Goal: Task Accomplishment & Management: Complete application form

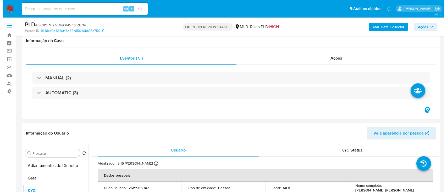
scroll to position [105, 0]
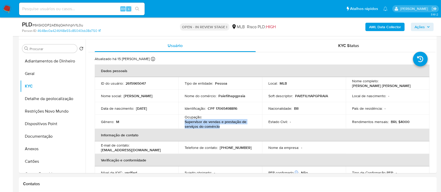
click at [391, 25] on b "AML Data Collector" at bounding box center [385, 27] width 32 height 8
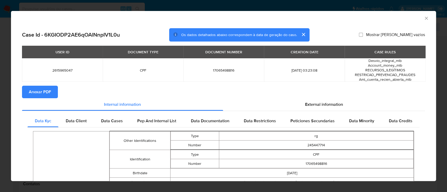
click at [46, 95] on span "Anexar PDF" at bounding box center [40, 92] width 22 height 12
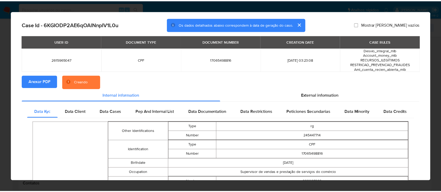
scroll to position [0, 0]
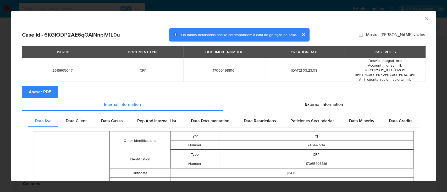
click at [423, 17] on icon "Fechar a janela" at bounding box center [425, 18] width 5 height 5
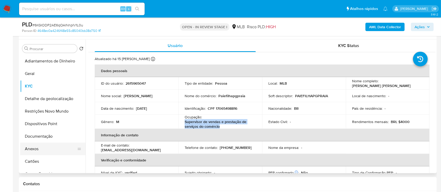
click at [41, 150] on button "Anexos" at bounding box center [50, 149] width 61 height 13
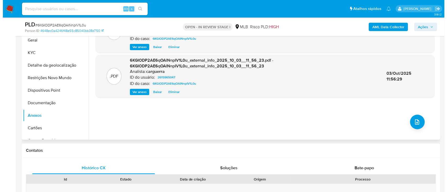
scroll to position [140, 0]
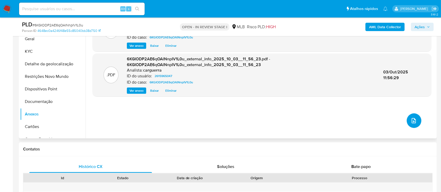
click at [411, 120] on icon "upload-file" at bounding box center [414, 121] width 6 height 6
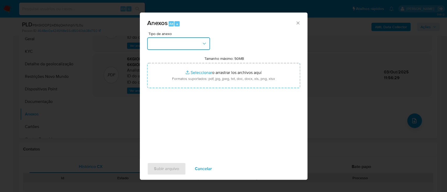
click at [166, 37] on button "button" at bounding box center [178, 43] width 63 height 13
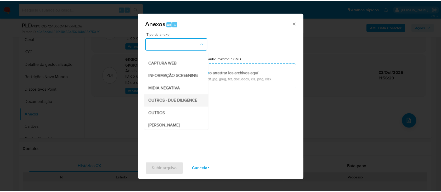
scroll to position [70, 0]
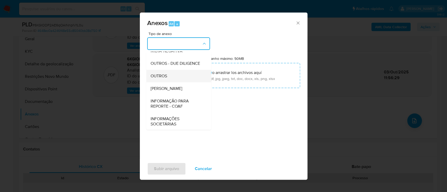
click at [175, 82] on div "OUTROS" at bounding box center [176, 76] width 53 height 13
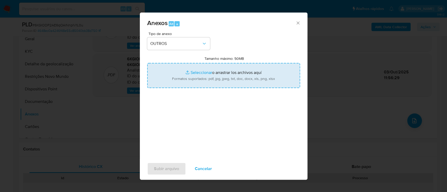
click at [196, 70] on input "Tamanho máximo: 50MB Seleccionar archivos" at bounding box center [223, 75] width 153 height 25
type input "C:\fakepath\Mulan 2615965047_2025_10_03_07_20_21.xlsx"
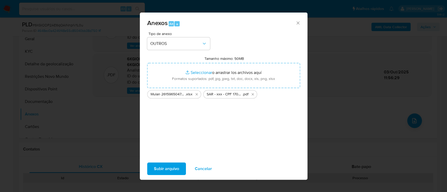
click at [171, 167] on span "Subir arquivo" at bounding box center [166, 169] width 25 height 12
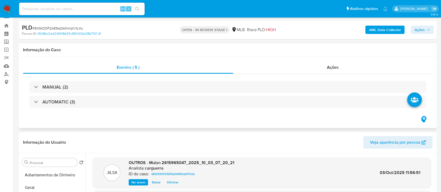
scroll to position [0, 0]
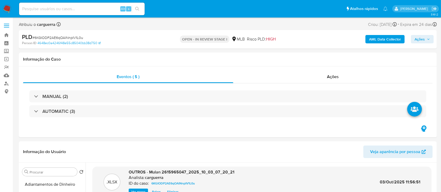
click at [423, 37] on span "Ações" at bounding box center [420, 39] width 10 height 8
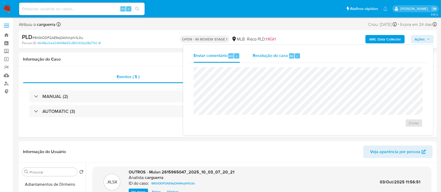
click at [259, 57] on span "Resolução do caso" at bounding box center [270, 56] width 35 height 6
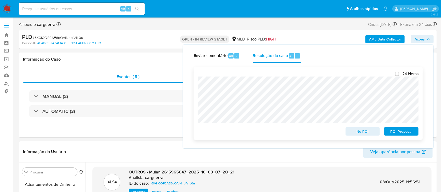
click at [399, 134] on span "ROI Proposal" at bounding box center [401, 131] width 27 height 7
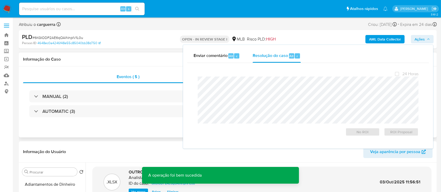
click at [110, 126] on div "Eventos ( 5 ) Ações MANUAL (2) AUTOMATIC (3)" at bounding box center [228, 101] width 418 height 71
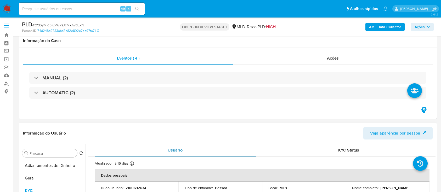
scroll to position [105, 0]
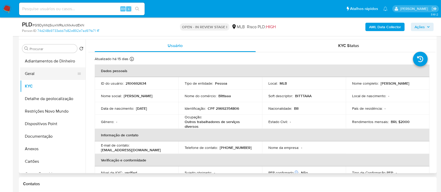
click at [43, 72] on button "Geral" at bounding box center [50, 74] width 61 height 13
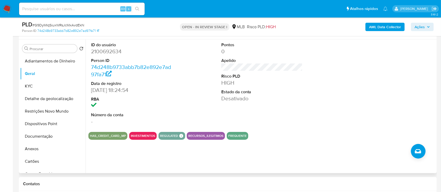
click at [371, 87] on div at bounding box center [392, 84] width 87 height 88
click at [36, 87] on button "KYC" at bounding box center [50, 86] width 61 height 13
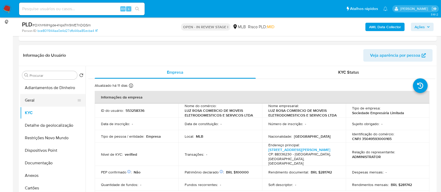
scroll to position [15, 0]
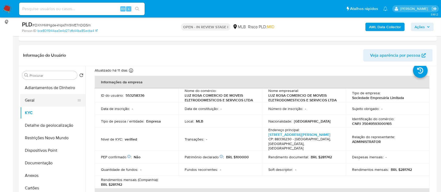
click at [36, 99] on button "Geral" at bounding box center [50, 100] width 61 height 13
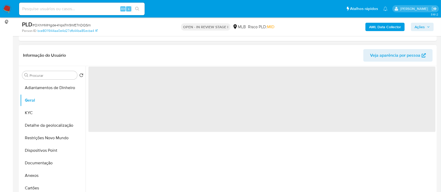
scroll to position [0, 0]
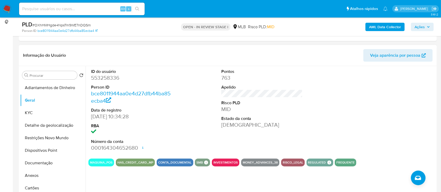
drag, startPoint x: 395, startPoint y: 107, endPoint x: 371, endPoint y: 97, distance: 26.4
click at [395, 107] on div at bounding box center [392, 110] width 87 height 88
click at [40, 116] on button "KYC" at bounding box center [50, 113] width 61 height 13
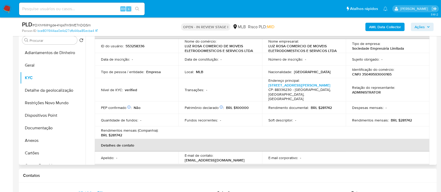
scroll to position [31, 0]
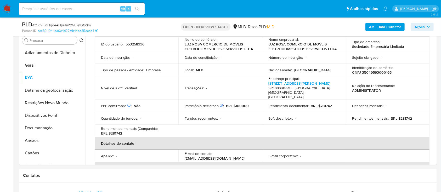
click at [37, 90] on button "Detalhe da geolocalização" at bounding box center [50, 90] width 61 height 13
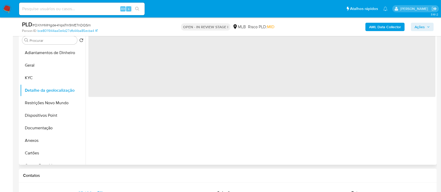
scroll to position [70, 0]
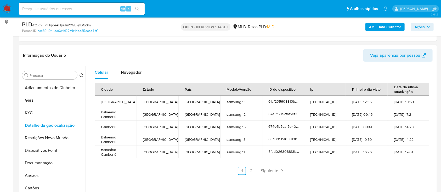
click at [252, 172] on link "2" at bounding box center [251, 171] width 8 height 8
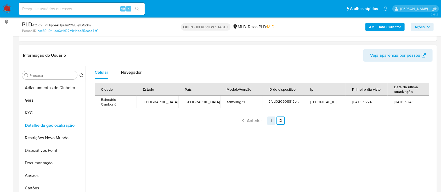
click at [267, 118] on link "1" at bounding box center [271, 121] width 8 height 8
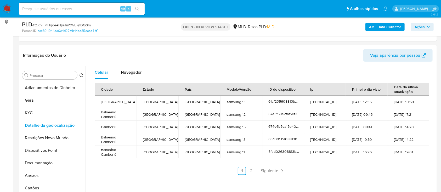
drag, startPoint x: 10, startPoint y: 75, endPoint x: 85, endPoint y: 30, distance: 87.7
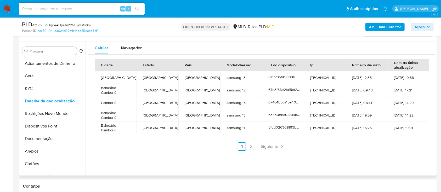
scroll to position [105, 0]
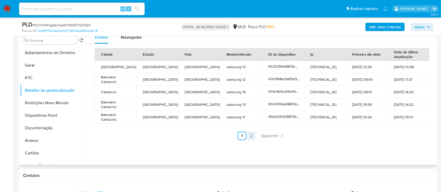
click at [249, 134] on link "2" at bounding box center [251, 136] width 8 height 8
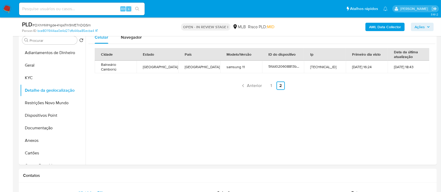
click at [47, 103] on button "Restrições Novo Mundo" at bounding box center [50, 103] width 61 height 13
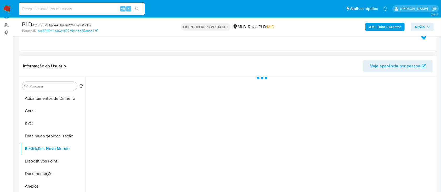
scroll to position [70, 0]
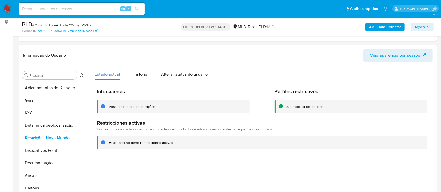
click at [42, 149] on button "Dispositivos Point" at bounding box center [50, 150] width 61 height 13
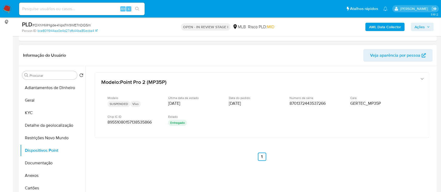
click at [155, 152] on div "Modelo : Point Pro 2 (MP35P) Modelo SUSPENDED Vivo Última data de estado 06/05/…" at bounding box center [261, 123] width 347 height 115
click at [161, 159] on div "Modelo : Point Pro 2 (MP35P) Modelo SUSPENDED Vivo Última data de estado 06/05/…" at bounding box center [261, 123] width 347 height 115
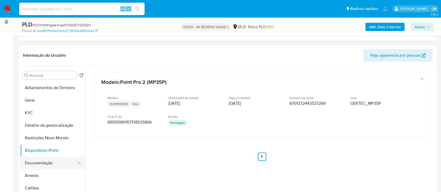
drag, startPoint x: 50, startPoint y: 160, endPoint x: 70, endPoint y: 162, distance: 20.6
click at [49, 160] on button "Documentação" at bounding box center [50, 163] width 61 height 13
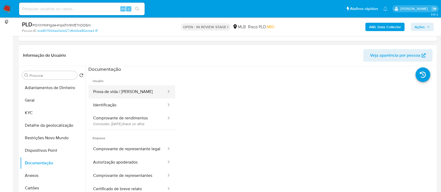
click at [125, 88] on button "Prova de vida / Selfie" at bounding box center [127, 91] width 79 height 13
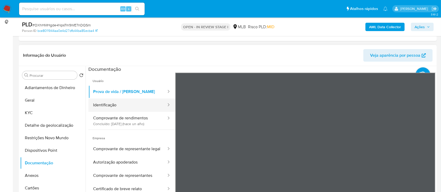
click at [125, 106] on button "Identificação" at bounding box center [127, 105] width 79 height 13
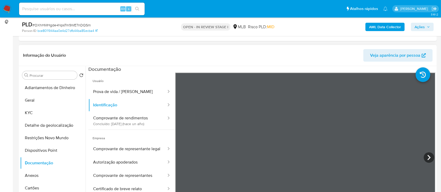
scroll to position [18, 0]
click at [130, 119] on button "Comprovante de rendimentos Concluído: 14/06/2024 (hace un año)" at bounding box center [127, 121] width 79 height 18
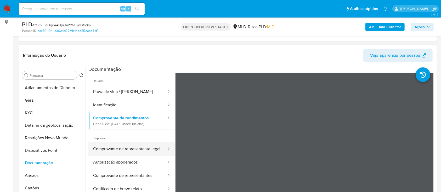
click at [124, 150] on button "Comprovante de representante legal" at bounding box center [127, 149] width 79 height 13
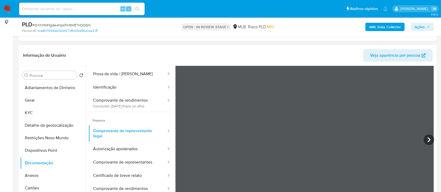
scroll to position [11, 0]
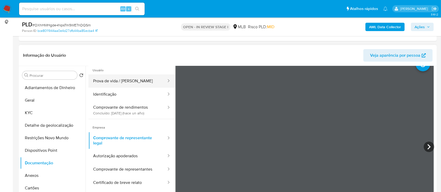
click at [113, 81] on button "Prova de vida / Selfie" at bounding box center [127, 81] width 79 height 13
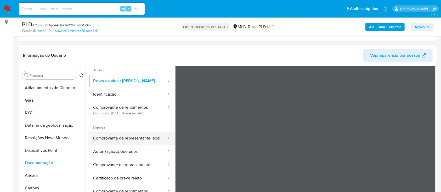
scroll to position [21, 0]
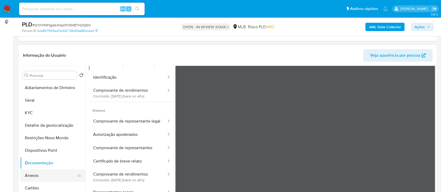
click at [34, 174] on button "Anexos" at bounding box center [50, 176] width 61 height 13
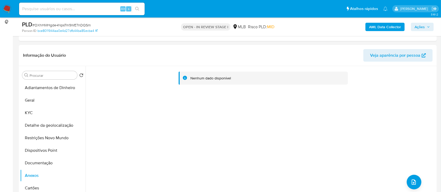
click at [392, 27] on b "AML Data Collector" at bounding box center [385, 27] width 32 height 8
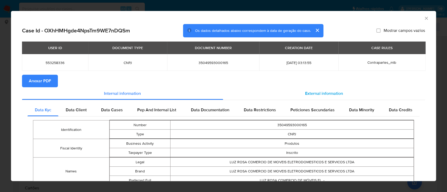
click at [329, 94] on span "External information" at bounding box center [324, 94] width 38 height 6
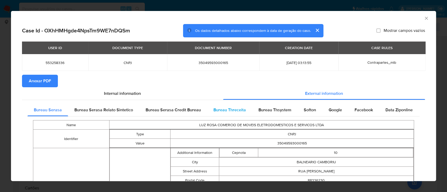
click at [238, 111] on span "Bureau Threceita" at bounding box center [229, 110] width 32 height 6
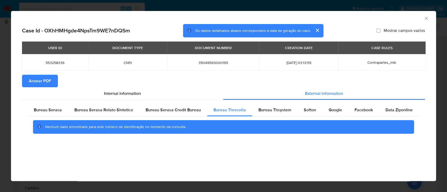
click at [368, 18] on div "AML Data Collector" at bounding box center [219, 18] width 409 height 6
click at [426, 20] on icon "Fechar a janela" at bounding box center [425, 18] width 5 height 5
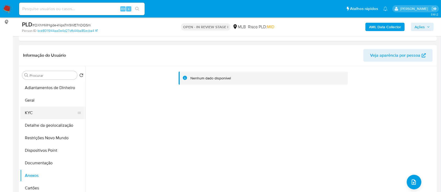
click at [45, 107] on button "KYC" at bounding box center [50, 113] width 61 height 13
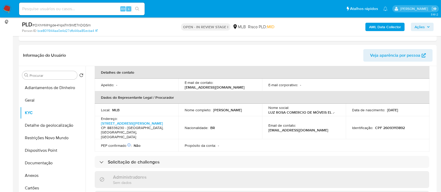
scroll to position [140, 0]
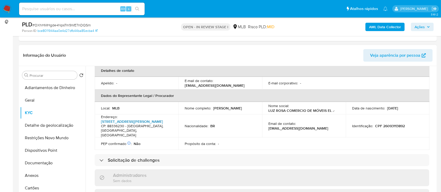
click at [142, 119] on link "Rua João Sebastião Domingos 401, Nova Esperança" at bounding box center [132, 121] width 62 height 5
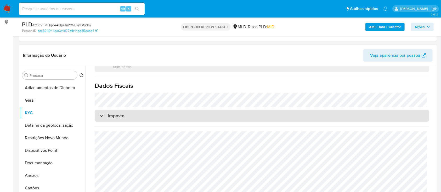
scroll to position [329, 0]
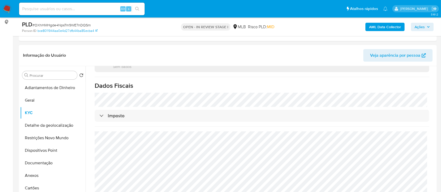
drag, startPoint x: 38, startPoint y: 161, endPoint x: 42, endPoint y: 158, distance: 5.2
click at [37, 160] on button "Documentação" at bounding box center [50, 163] width 61 height 13
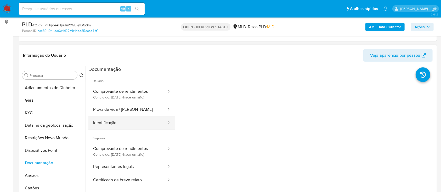
scroll to position [21, 0]
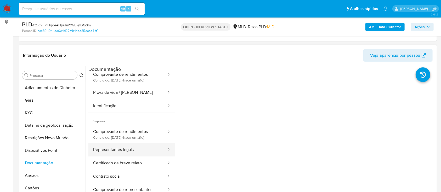
click at [113, 147] on button "Representantes legais" at bounding box center [127, 149] width 79 height 13
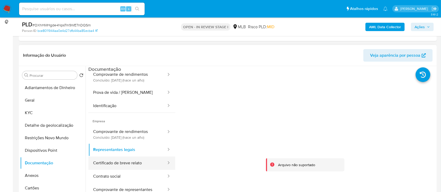
click at [121, 160] on button "Certificado de breve relato" at bounding box center [127, 163] width 79 height 13
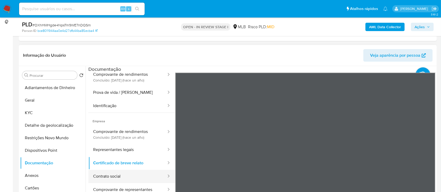
click at [110, 171] on button "Contrato social" at bounding box center [127, 176] width 79 height 13
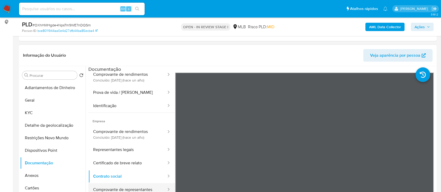
click at [139, 183] on button "Comprovante de representantes" at bounding box center [127, 189] width 79 height 13
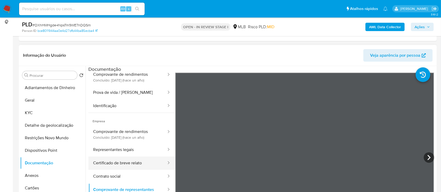
click at [124, 163] on button "Certificado de breve relato" at bounding box center [127, 163] width 79 height 13
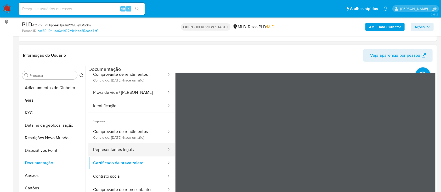
click at [121, 144] on button "Representantes legais" at bounding box center [127, 149] width 79 height 13
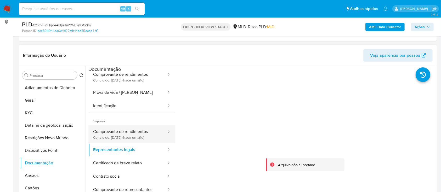
click at [121, 132] on button "Comprovante de rendimentos Concluído: 14/06/2024 (hace un año)" at bounding box center [127, 135] width 79 height 18
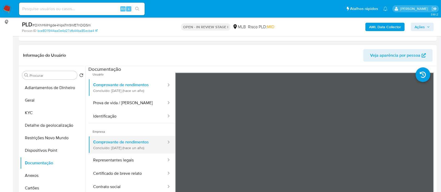
scroll to position [0, 0]
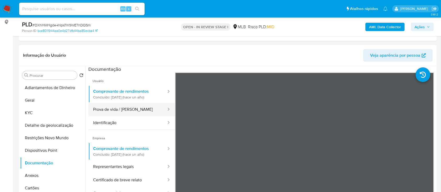
click at [119, 111] on button "Prova de vida / Selfie" at bounding box center [127, 109] width 79 height 13
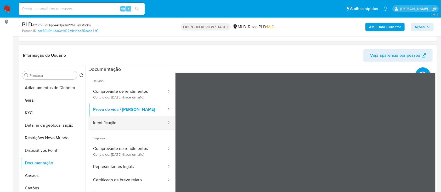
click at [125, 125] on button "Identificação" at bounding box center [127, 122] width 79 height 13
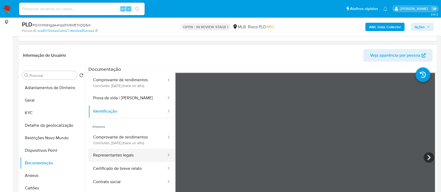
scroll to position [21, 0]
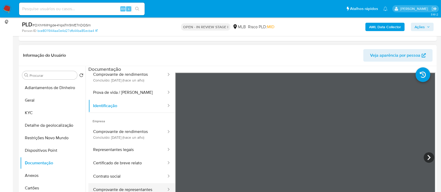
click at [134, 183] on button "Comprovante de representantes" at bounding box center [127, 189] width 79 height 13
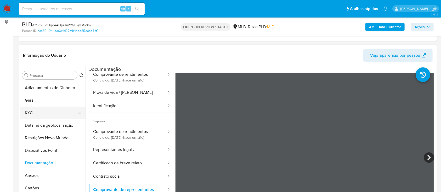
click at [38, 112] on button "KYC" at bounding box center [50, 113] width 61 height 13
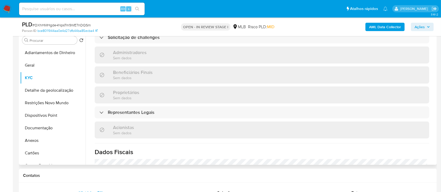
scroll to position [244, 0]
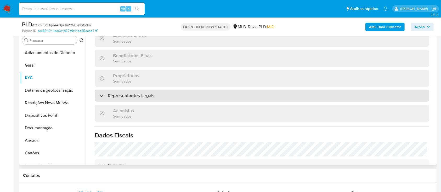
click at [101, 95] on div "Representantes Legais" at bounding box center [126, 96] width 55 height 6
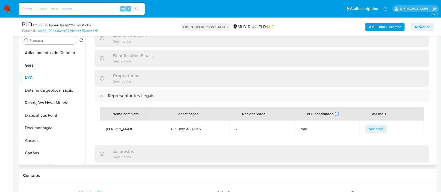
click at [374, 130] on span "Ver mais" at bounding box center [376, 128] width 14 height 7
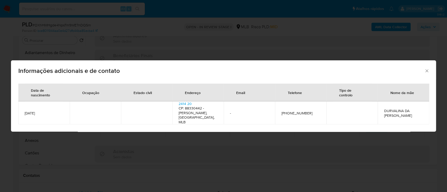
click at [425, 72] on icon "Fechar" at bounding box center [426, 70] width 5 height 5
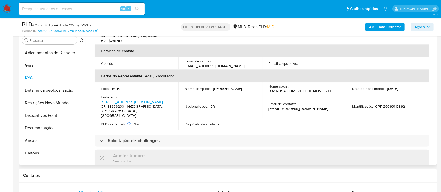
scroll to position [140, 0]
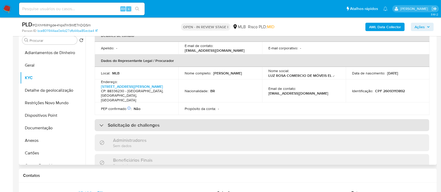
click at [101, 123] on div "Solicitação de challenges" at bounding box center [129, 125] width 60 height 6
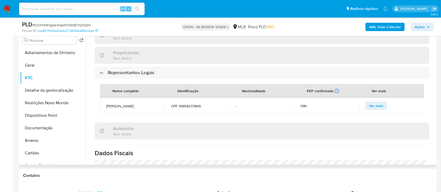
scroll to position [314, 0]
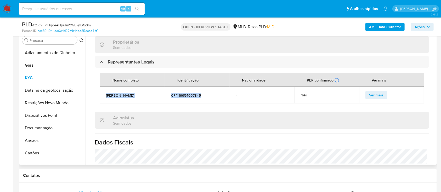
drag, startPoint x: 203, startPoint y: 102, endPoint x: 104, endPoint y: 99, distance: 99.5
click at [104, 99] on tr "ELZA MARIA MENDES STEVANATO CPF 19954037845 - Não Ver mais" at bounding box center [262, 95] width 324 height 17
copy tr "ELZA MARIA MENDES STEVANATO CPF 19954037845"
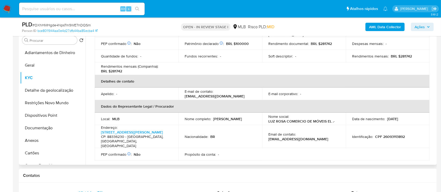
scroll to position [105, 0]
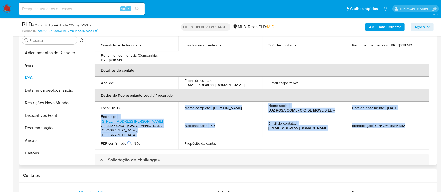
drag, startPoint x: 371, startPoint y: 122, endPoint x: 152, endPoint y: 111, distance: 219.0
click at [150, 110] on tbody "Local : MLB Nome completo : Fabricio Stevanatto Nome social : LUZ ROSA COMERCIO…" at bounding box center [262, 126] width 335 height 48
copy tbody "Nome completo : Fabricio Stevanatto Nome social : LUZ ROSA COMERCIO DE MÓVEIS E…"
click at [44, 132] on button "Documentação" at bounding box center [50, 128] width 61 height 13
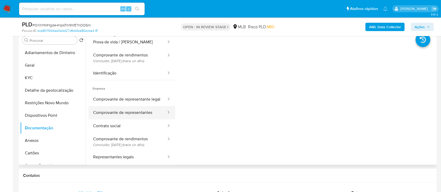
scroll to position [21, 0]
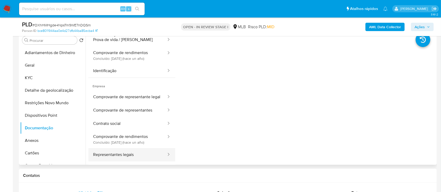
click at [118, 154] on button "Representantes legais" at bounding box center [127, 154] width 79 height 13
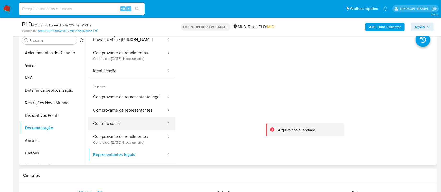
click at [106, 119] on button "Contrato social" at bounding box center [127, 123] width 79 height 13
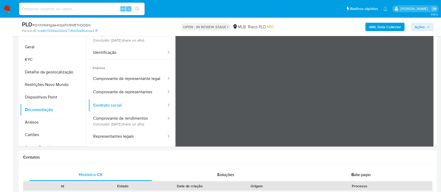
scroll to position [140, 0]
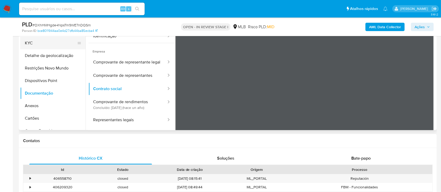
drag, startPoint x: 32, startPoint y: 44, endPoint x: 58, endPoint y: 47, distance: 25.3
click at [33, 44] on button "KYC" at bounding box center [50, 43] width 61 height 13
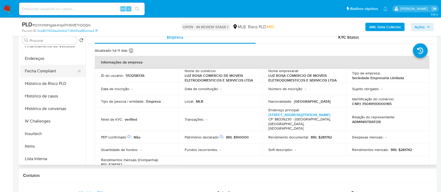
scroll to position [174, 0]
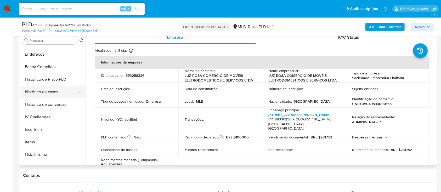
click at [47, 93] on button "Histórico de casos" at bounding box center [50, 92] width 61 height 13
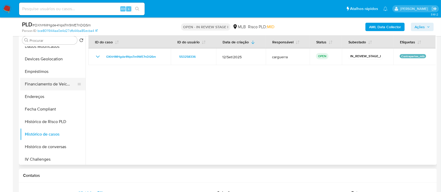
scroll to position [62, 0]
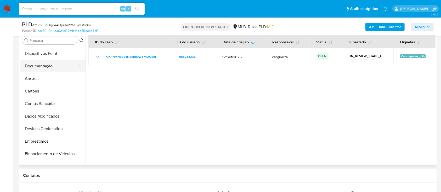
click at [46, 65] on button "Documentação" at bounding box center [50, 66] width 61 height 13
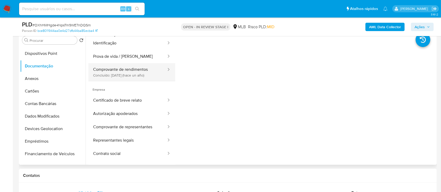
scroll to position [21, 0]
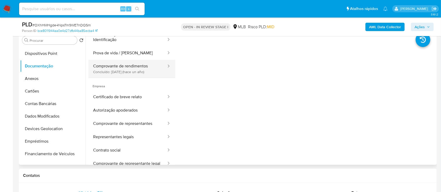
click at [126, 65] on button "Comprovante de rendimentos Concluído: 14/06/2024 (hace un año)" at bounding box center [127, 69] width 79 height 18
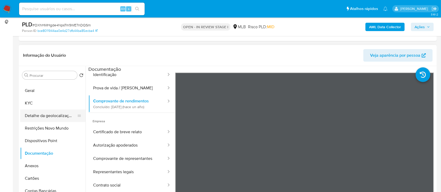
scroll to position [0, 0]
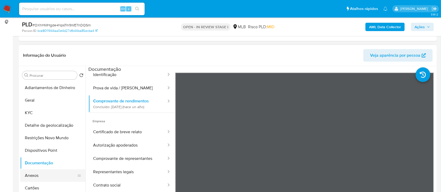
click at [53, 175] on button "Anexos" at bounding box center [50, 176] width 61 height 13
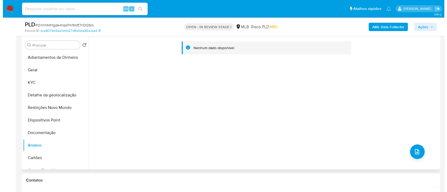
scroll to position [105, 0]
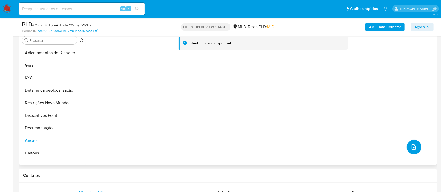
click at [411, 149] on icon "upload-file" at bounding box center [414, 147] width 6 height 6
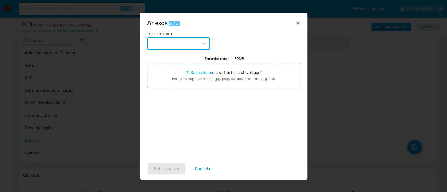
click at [171, 47] on button "button" at bounding box center [178, 43] width 63 height 13
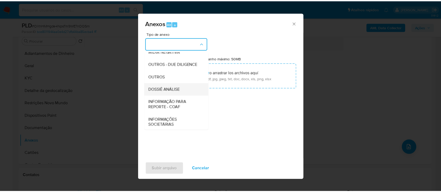
scroll to position [70, 0]
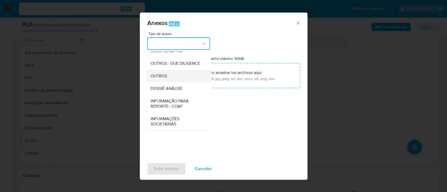
click at [166, 79] on span "OUTROS" at bounding box center [158, 76] width 16 height 5
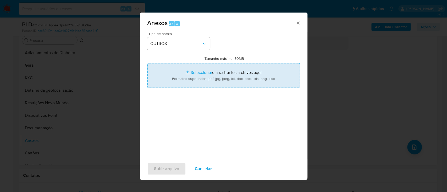
click at [203, 75] on input "Tamanho máximo: 50MB Seleccionar archivos" at bounding box center [223, 75] width 153 height 25
type input "C:\fakepath\Mulan 553258336_2025_10_03_07_18_05.xlsx"
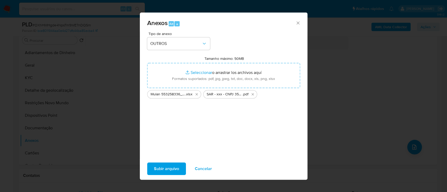
click at [178, 170] on span "Subir arquivo" at bounding box center [166, 169] width 25 height 12
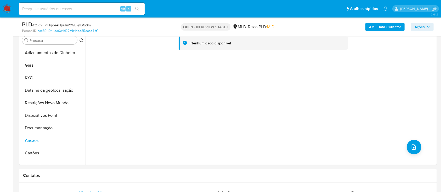
click at [372, 29] on b "AML Data Collector" at bounding box center [385, 27] width 32 height 8
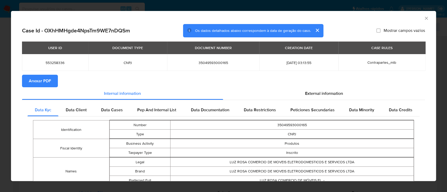
click at [42, 81] on span "Anexar PDF" at bounding box center [40, 81] width 22 height 12
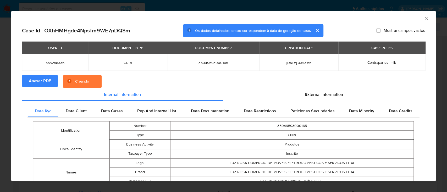
click at [424, 15] on div "AML Data Collector" at bounding box center [223, 17] width 425 height 13
click at [417, 18] on div "AML Data Collector" at bounding box center [219, 18] width 409 height 6
click at [423, 18] on icon "Fechar a janela" at bounding box center [425, 18] width 5 height 5
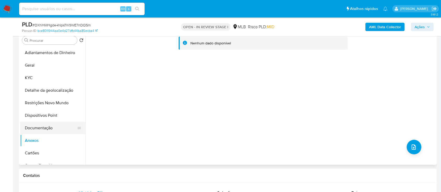
click at [45, 129] on button "Documentação" at bounding box center [50, 128] width 61 height 13
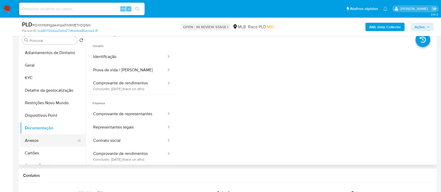
click at [39, 137] on button "Anexos" at bounding box center [50, 141] width 61 height 13
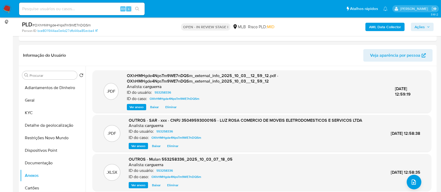
click at [421, 26] on span "Ações" at bounding box center [420, 27] width 10 height 8
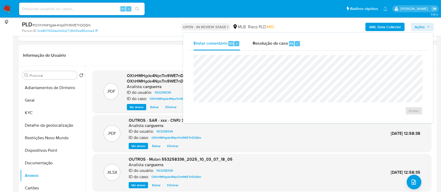
drag, startPoint x: 272, startPoint y: 43, endPoint x: 273, endPoint y: 51, distance: 8.7
click at [272, 43] on span "Resolução do caso" at bounding box center [270, 43] width 35 height 6
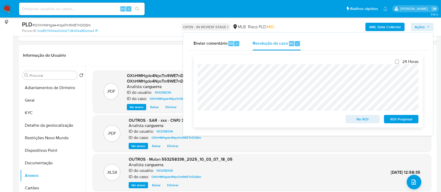
click at [356, 120] on span "No ROI" at bounding box center [362, 119] width 27 height 7
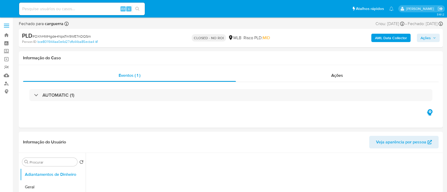
select select "10"
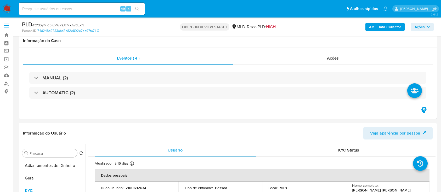
select select "10"
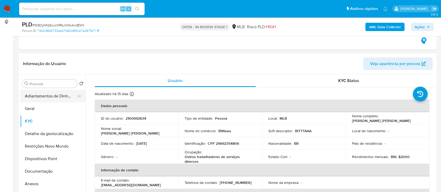
click at [46, 102] on button "Adiantamentos de Dinheiro" at bounding box center [50, 96] width 61 height 13
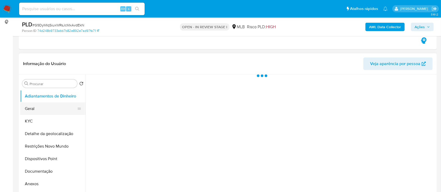
click at [52, 109] on button "Geral" at bounding box center [50, 109] width 61 height 13
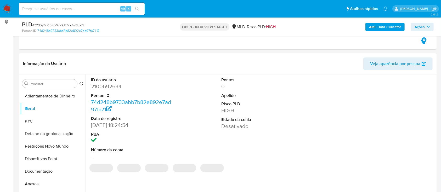
scroll to position [105, 0]
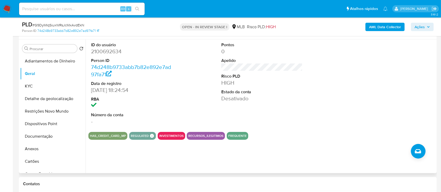
click at [108, 158] on div "ID do usuário 2100692634 Person ID 74d248b9733abb7b82e892e7ad97fa71 Data de reg…" at bounding box center [261, 107] width 350 height 134
click at [24, 89] on button "KYC" at bounding box center [50, 86] width 61 height 13
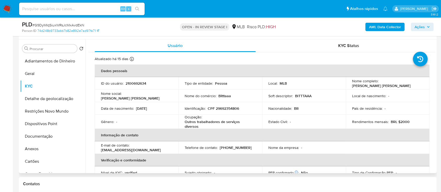
scroll to position [35, 0]
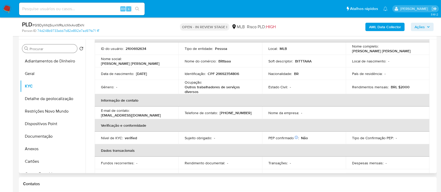
drag, startPoint x: 3, startPoint y: 70, endPoint x: 44, endPoint y: 47, distance: 47.7
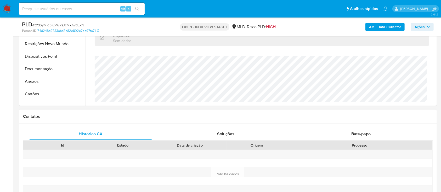
scroll to position [174, 0]
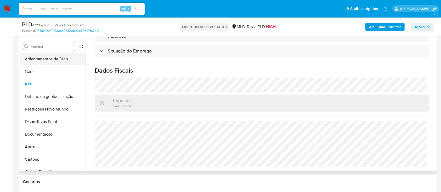
scroll to position [105, 0]
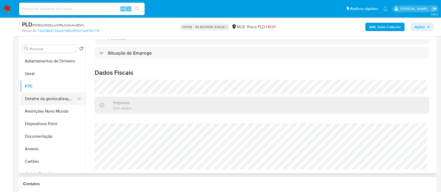
click at [43, 98] on button "Detalhe da geolocalização" at bounding box center [50, 99] width 61 height 13
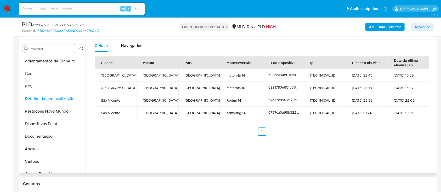
click at [355, 138] on div "Cidade Estado País Modelo/Versão ID do dispositivo Ip Primeiro dia visto Data d…" at bounding box center [261, 96] width 347 height 88
click at [52, 107] on button "Restrições Novo Mundo" at bounding box center [50, 111] width 61 height 13
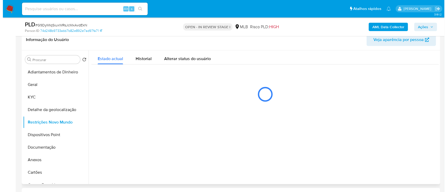
scroll to position [105, 0]
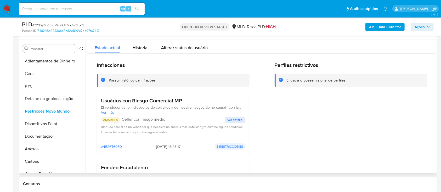
click at [239, 118] on span "Ver detalle" at bounding box center [235, 120] width 15 height 5
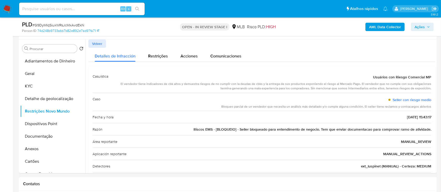
drag, startPoint x: 369, startPoint y: 76, endPoint x: 438, endPoint y: 127, distance: 86.3
click at [48, 123] on button "Dispositivos Point" at bounding box center [50, 124] width 61 height 13
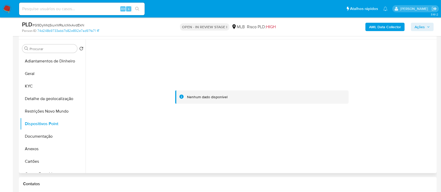
click at [410, 76] on div at bounding box center [261, 97] width 347 height 115
click at [45, 135] on button "Documentação" at bounding box center [50, 136] width 61 height 13
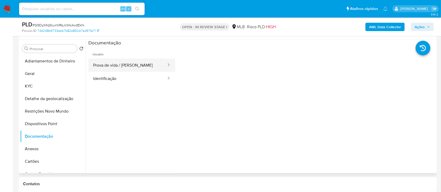
click at [126, 69] on button "Prova de vida / Selfie" at bounding box center [127, 65] width 79 height 13
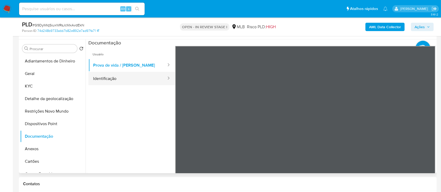
click at [124, 82] on button "Identificação" at bounding box center [127, 78] width 79 height 13
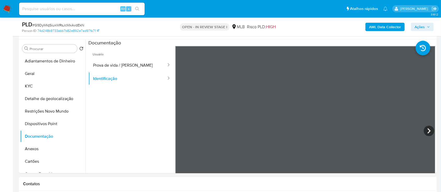
click at [377, 26] on b "AML Data Collector" at bounding box center [385, 27] width 32 height 8
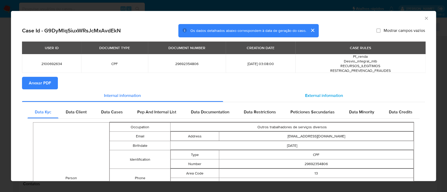
click at [314, 97] on span "External information" at bounding box center [324, 96] width 38 height 6
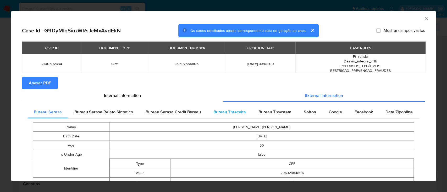
click at [222, 116] on div "Bureau Threceita" at bounding box center [229, 112] width 45 height 13
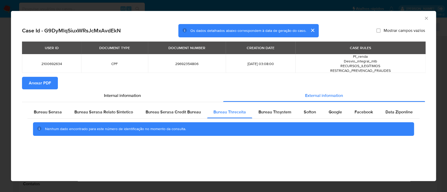
click at [401, 19] on div "AML Data Collector" at bounding box center [219, 18] width 409 height 6
click at [277, 106] on div "Bureau Serasa Bureau Serasa Relato Sintetico Bureau Serasa Credit Bureau Bureau…" at bounding box center [223, 122] width 403 height 41
click at [273, 110] on span "Bureau Thsystem" at bounding box center [274, 112] width 33 height 6
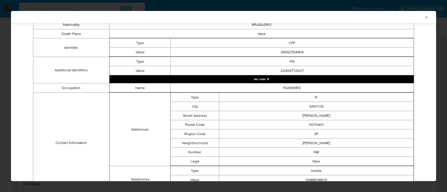
scroll to position [222, 0]
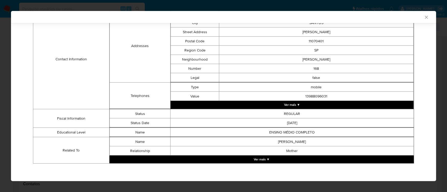
click at [255, 158] on button "Ver mais ▼" at bounding box center [261, 160] width 304 height 8
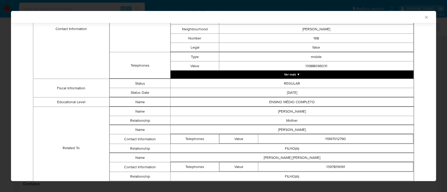
scroll to position [277, 0]
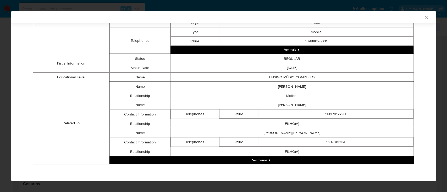
click at [47, 127] on td "Related To" at bounding box center [71, 123] width 76 height 82
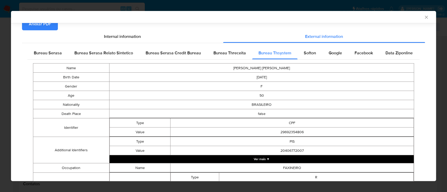
scroll to position [33, 0]
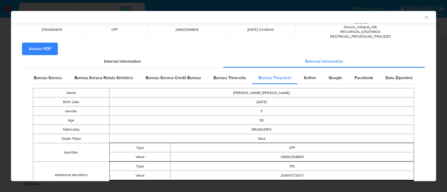
click at [305, 77] on span "Softon" at bounding box center [310, 78] width 12 height 6
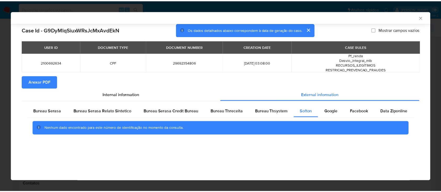
scroll to position [0, 0]
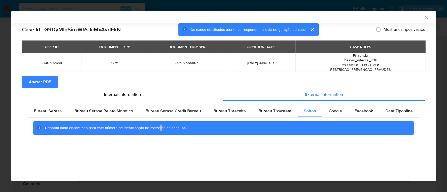
click at [160, 155] on div "AML Data Collector Case Id - G9DyMlqSiuxWRsJcMxAvdEkN Os dados detalhados abaix…" at bounding box center [223, 96] width 425 height 170
click at [330, 110] on span "Google" at bounding box center [334, 111] width 13 height 6
drag, startPoint x: 60, startPoint y: 155, endPoint x: 179, endPoint y: 74, distance: 144.2
click at [60, 155] on div "AML Data Collector Case Id - G9DyMlqSiuxWRsJcMxAvdEkN Os dados detalhados abaix…" at bounding box center [223, 96] width 425 height 170
click at [427, 16] on icon "Fechar a janela" at bounding box center [425, 17] width 5 height 5
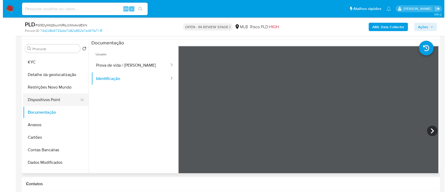
scroll to position [35, 0]
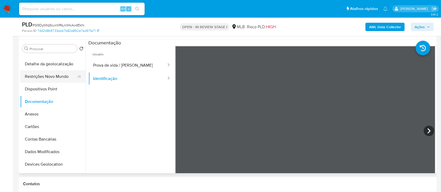
click at [50, 75] on button "Restrições Novo Mundo" at bounding box center [50, 76] width 61 height 13
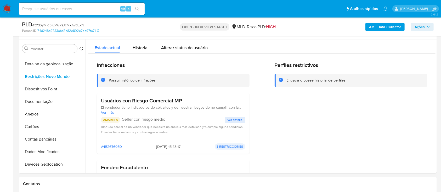
click at [380, 31] on b "AML Data Collector" at bounding box center [385, 27] width 32 height 8
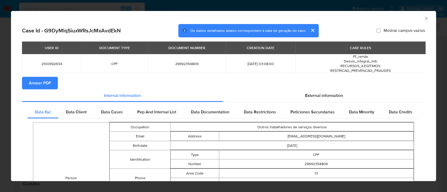
click at [36, 82] on span "Anexar PDF" at bounding box center [40, 83] width 22 height 12
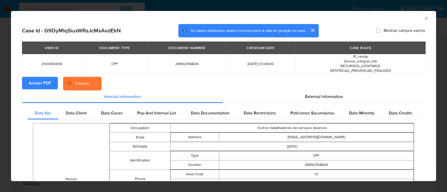
click at [425, 19] on icon "Fechar a janela" at bounding box center [426, 18] width 3 height 3
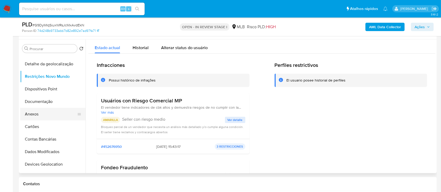
click at [36, 115] on button "Anexos" at bounding box center [50, 114] width 61 height 13
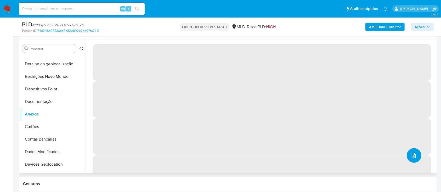
click at [412, 158] on icon "upload-file" at bounding box center [414, 156] width 6 height 6
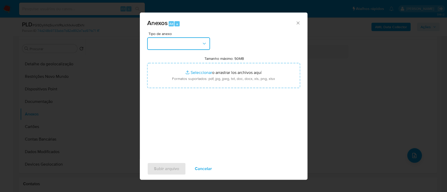
click at [167, 42] on button "button" at bounding box center [178, 43] width 63 height 13
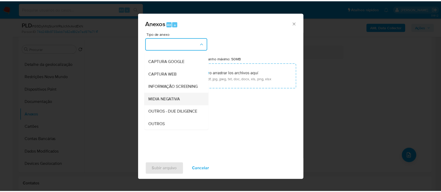
scroll to position [80, 0]
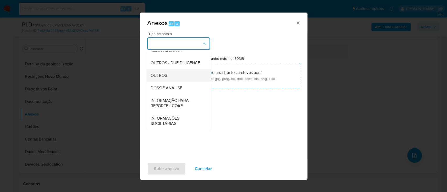
click at [173, 80] on div "OUTROS" at bounding box center [176, 75] width 53 height 13
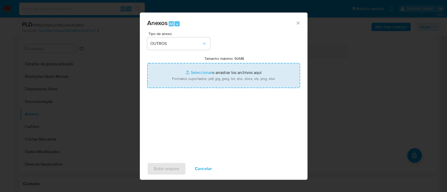
click at [205, 69] on input "Tamanho máximo: 50MB Seleccionar archivos" at bounding box center [223, 75] width 153 height 25
type input "C:\fakepath\Mulan 2100692634_2025_10_03_07_18_30.xlsx"
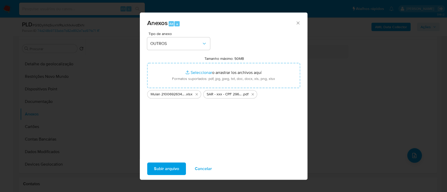
click at [165, 169] on span "Subir arquivo" at bounding box center [166, 169] width 25 height 12
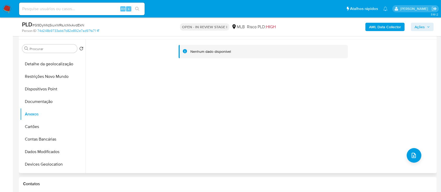
click at [325, 89] on div "Nenhum dado disponível" at bounding box center [261, 107] width 350 height 134
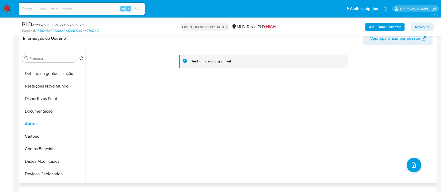
scroll to position [105, 0]
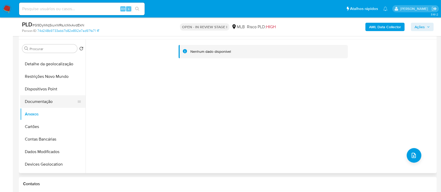
click at [35, 92] on button "Dispositivos Point" at bounding box center [52, 89] width 65 height 13
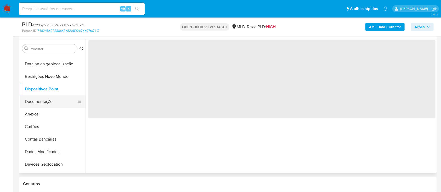
click at [36, 102] on button "Documentação" at bounding box center [50, 102] width 61 height 13
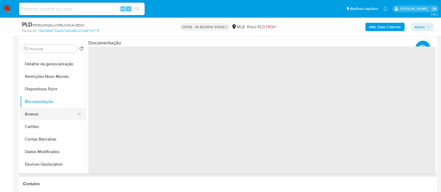
click at [38, 114] on button "Anexos" at bounding box center [50, 114] width 61 height 13
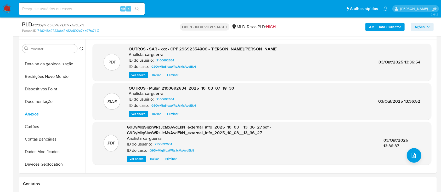
click at [427, 25] on span "Ações" at bounding box center [422, 26] width 15 height 7
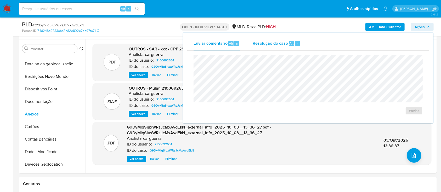
drag, startPoint x: 272, startPoint y: 40, endPoint x: 272, endPoint y: 44, distance: 3.7
click at [272, 41] on div "Resolução do caso Alt r" at bounding box center [277, 44] width 48 height 14
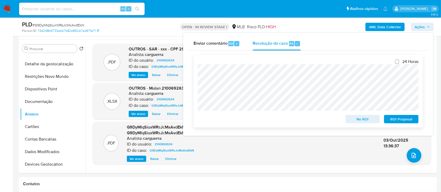
click at [402, 119] on span "ROI Proposal" at bounding box center [401, 119] width 27 height 7
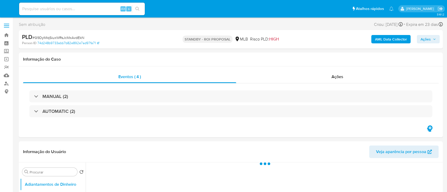
select select "10"
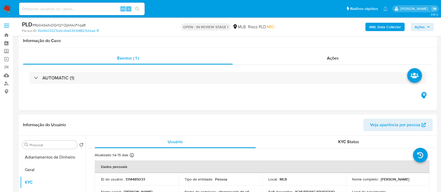
select select "10"
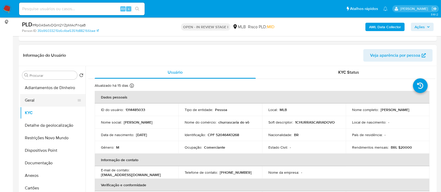
click at [25, 100] on button "Geral" at bounding box center [50, 100] width 61 height 13
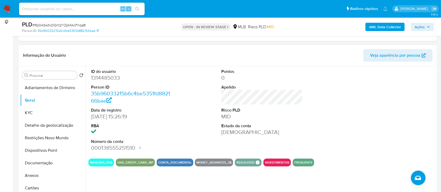
click at [398, 97] on div at bounding box center [392, 110] width 87 height 88
click at [30, 112] on button "KYC" at bounding box center [50, 113] width 61 height 13
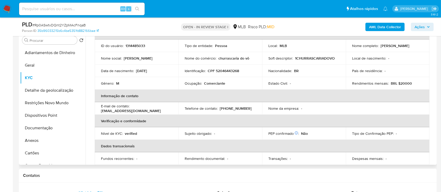
scroll to position [30, 0]
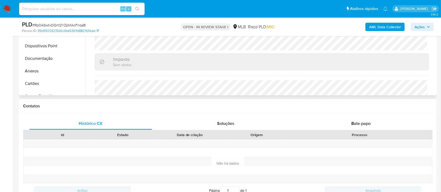
scroll to position [222, 0]
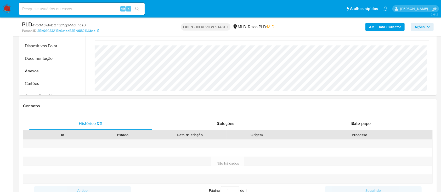
click at [20, 110] on div "Contatos" at bounding box center [228, 106] width 418 height 14
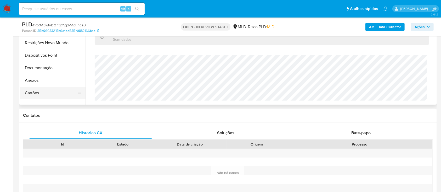
scroll to position [105, 0]
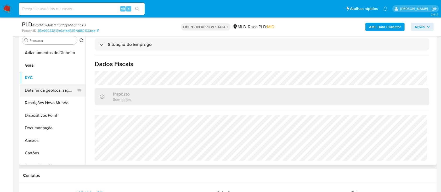
drag, startPoint x: 58, startPoint y: 85, endPoint x: 80, endPoint y: 87, distance: 21.6
click at [58, 85] on button "Detalhe da geolocalização" at bounding box center [50, 90] width 61 height 13
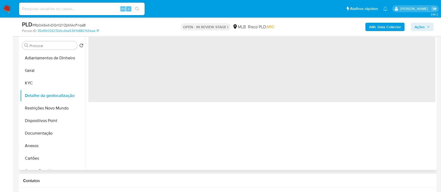
scroll to position [70, 0]
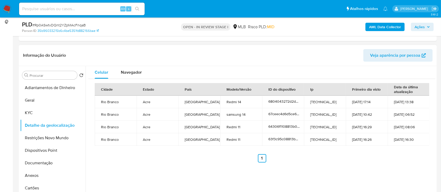
click at [44, 135] on button "Restrições Novo Mundo" at bounding box center [50, 138] width 61 height 13
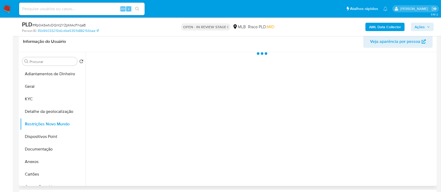
scroll to position [105, 0]
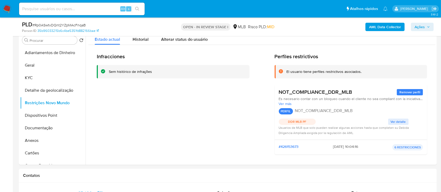
click at [119, 154] on div "Infracciones Sem histórico de infrações" at bounding box center [173, 106] width 153 height 106
click at [395, 122] on span "Ver detalle" at bounding box center [398, 121] width 15 height 5
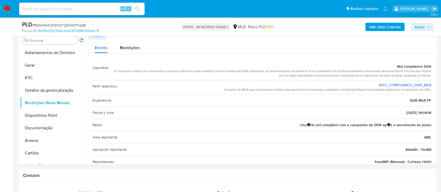
drag, startPoint x: 393, startPoint y: 65, endPoint x: 430, endPoint y: 120, distance: 66.3
click at [430, 120] on div "Casuística Not compliance DDA Es necesario contar con un bloqueo cuando el clie…" at bounding box center [261, 115] width 347 height 114
click at [49, 115] on button "Dispositivos Point" at bounding box center [50, 115] width 61 height 13
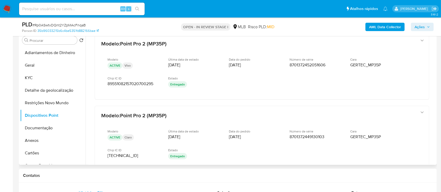
scroll to position [5, 0]
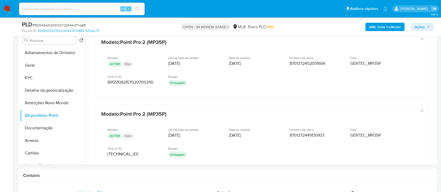
click at [37, 127] on button "Documentação" at bounding box center [50, 128] width 61 height 13
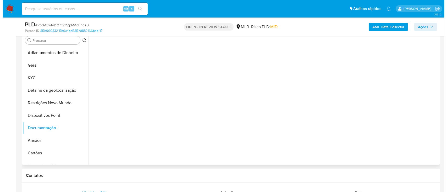
scroll to position [0, 0]
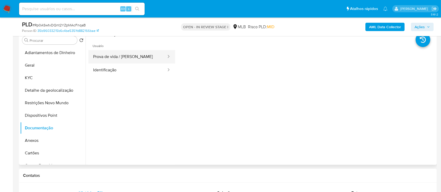
click at [149, 57] on button "Prova de vida / Selfie" at bounding box center [127, 56] width 79 height 13
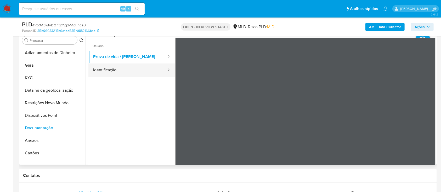
click at [122, 69] on button "Identificação" at bounding box center [127, 70] width 79 height 13
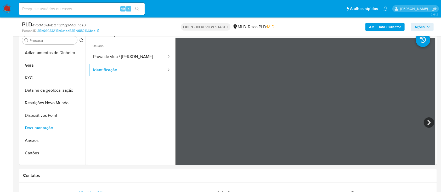
click at [388, 23] on b "AML Data Collector" at bounding box center [385, 27] width 32 height 8
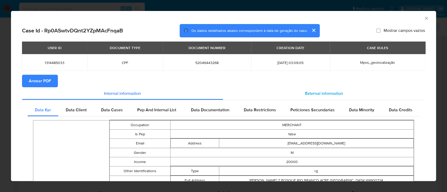
click at [317, 97] on div "External information" at bounding box center [324, 93] width 202 height 13
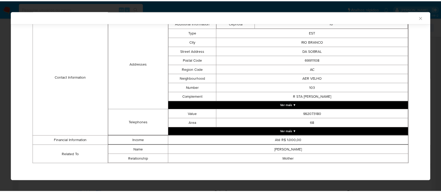
scroll to position [174, 0]
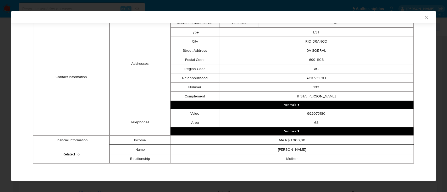
click at [44, 52] on td "Contact Information" at bounding box center [71, 77] width 76 height 118
click at [423, 16] on icon "Fechar a janela" at bounding box center [425, 17] width 5 height 5
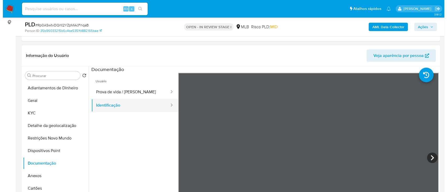
scroll to position [70, 0]
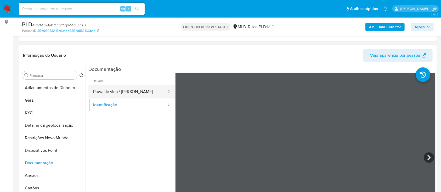
click at [128, 92] on button "Prova de vida / Selfie" at bounding box center [127, 91] width 79 height 13
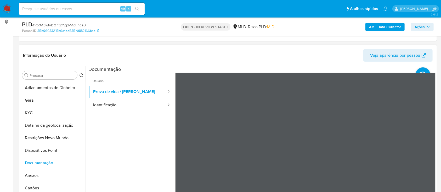
drag, startPoint x: 122, startPoint y: 150, endPoint x: 97, endPoint y: 152, distance: 24.6
click at [122, 150] on ul "Usuário Prova de vida / Selfie Identificação" at bounding box center [131, 148] width 87 height 151
click at [383, 26] on b "AML Data Collector" at bounding box center [385, 27] width 32 height 8
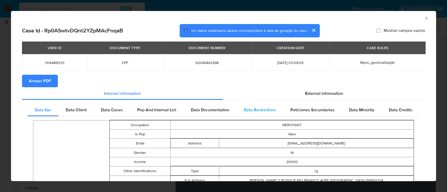
drag, startPoint x: 217, startPoint y: 109, endPoint x: 241, endPoint y: 114, distance: 24.5
click at [217, 109] on span "Data Documentation" at bounding box center [210, 110] width 38 height 6
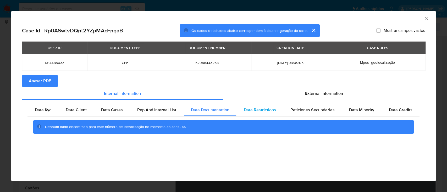
click at [262, 110] on span "Data Restrictions" at bounding box center [260, 110] width 32 height 6
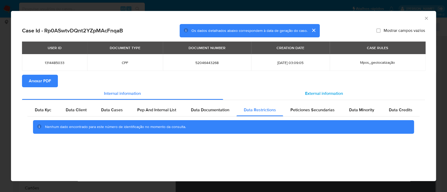
click at [324, 96] on span "External information" at bounding box center [324, 94] width 38 height 6
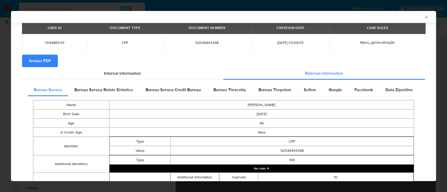
scroll to position [34, 0]
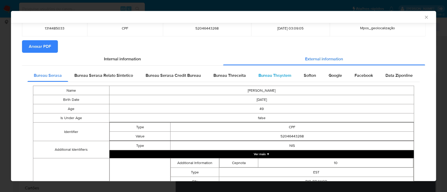
click at [269, 77] on span "Bureau Thsystem" at bounding box center [274, 75] width 33 height 6
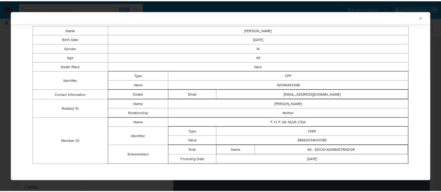
scroll to position [95, 0]
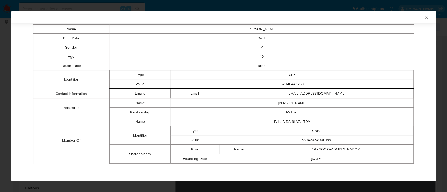
drag, startPoint x: 45, startPoint y: 82, endPoint x: 62, endPoint y: 16, distance: 67.7
click at [44, 82] on td "Identifier" at bounding box center [71, 79] width 76 height 19
drag, startPoint x: 331, startPoint y: 136, endPoint x: 284, endPoint y: 143, distance: 47.7
click at [281, 142] on td "58942034000185" at bounding box center [316, 140] width 194 height 9
copy td "58942034000185"
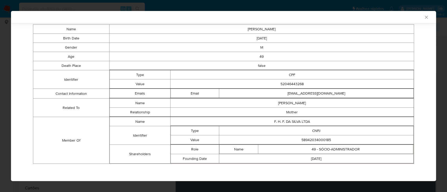
click at [423, 16] on div "AML Data Collector" at bounding box center [223, 17] width 425 height 12
click at [425, 17] on icon "Fechar a janela" at bounding box center [426, 17] width 3 height 3
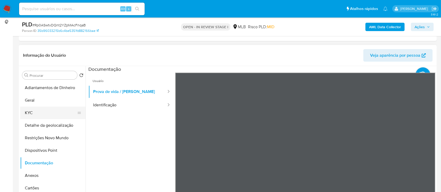
click at [31, 116] on button "KYC" at bounding box center [50, 113] width 61 height 13
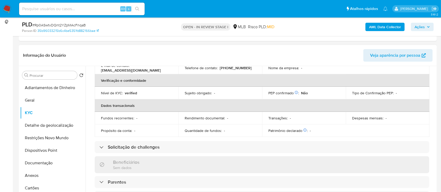
scroll to position [35, 0]
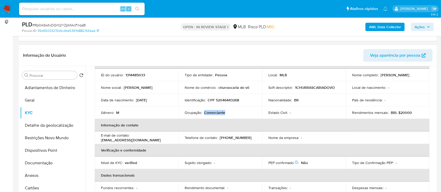
drag, startPoint x: 228, startPoint y: 113, endPoint x: 204, endPoint y: 113, distance: 24.1
click at [204, 113] on div "Ocupação : Comerciante" at bounding box center [220, 112] width 71 height 5
copy p "Comerciante"
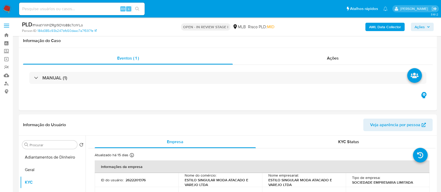
scroll to position [70, 0]
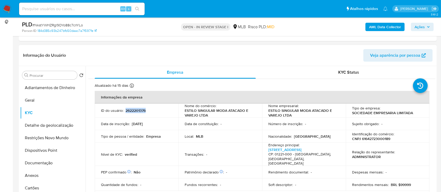
drag, startPoint x: 136, startPoint y: 110, endPoint x: 126, endPoint y: 110, distance: 10.2
click at [126, 110] on div "ID do usuário : 2622201376" at bounding box center [136, 110] width 71 height 5
copy p "2622201376"
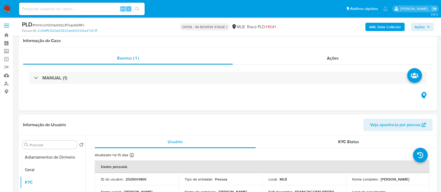
scroll to position [70, 0]
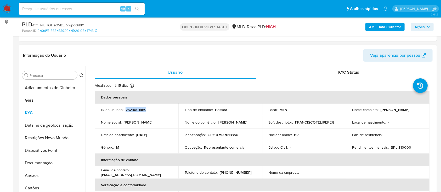
drag, startPoint x: 149, startPoint y: 108, endPoint x: 126, endPoint y: 110, distance: 23.1
click at [126, 110] on div "ID do usuário : 2529001469" at bounding box center [136, 110] width 71 height 5
copy p "2529001469"
click at [36, 99] on button "Geral" at bounding box center [50, 100] width 61 height 13
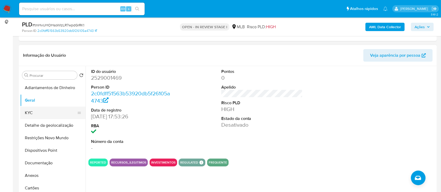
click at [35, 111] on button "KYC" at bounding box center [50, 113] width 61 height 13
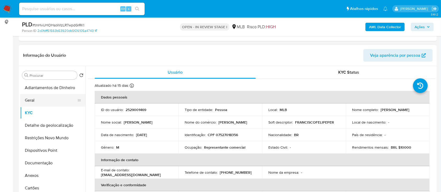
click at [61, 100] on button "Geral" at bounding box center [50, 100] width 61 height 13
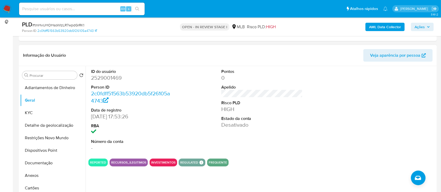
drag, startPoint x: 391, startPoint y: 119, endPoint x: 381, endPoint y: 110, distance: 13.9
click at [386, 115] on div at bounding box center [392, 110] width 87 height 88
click at [278, 155] on section "ID do usuário 2529001469 Person ID 2c0fdff51563b53920db5f26105a4743 Data de reg…" at bounding box center [261, 116] width 347 height 101
drag, startPoint x: 417, startPoint y: 147, endPoint x: 373, endPoint y: 112, distance: 56.2
click at [416, 147] on div at bounding box center [392, 110] width 87 height 88
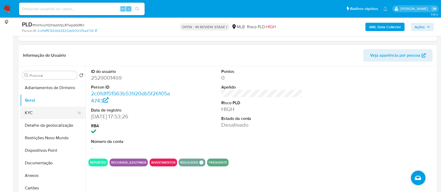
click at [36, 111] on button "KYC" at bounding box center [50, 113] width 61 height 13
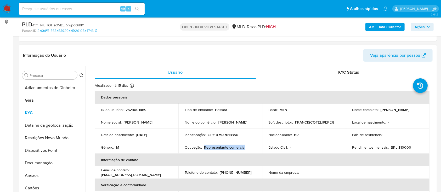
drag, startPoint x: 246, startPoint y: 148, endPoint x: 211, endPoint y: 151, distance: 34.4
click at [204, 150] on td "Ocupação : Representante comercial" at bounding box center [220, 147] width 84 height 13
click at [204, 146] on p "Representante comercial" at bounding box center [224, 147] width 41 height 5
drag, startPoint x: 245, startPoint y: 146, endPoint x: 204, endPoint y: 148, distance: 40.6
click at [204, 148] on div "Ocupação : Representante comercial" at bounding box center [220, 147] width 71 height 5
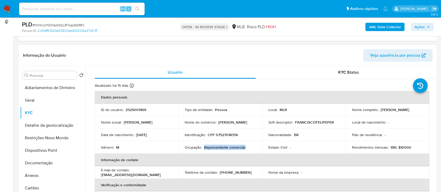
copy p "Representante comercial"
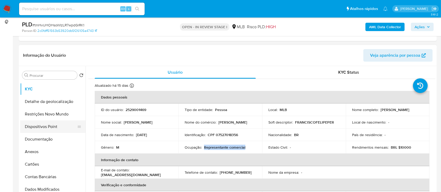
scroll to position [35, 0]
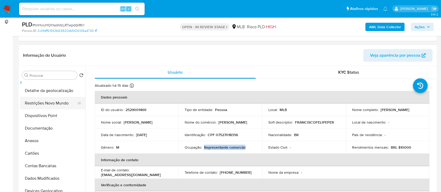
click at [52, 103] on button "Restrições Novo Mundo" at bounding box center [50, 103] width 61 height 13
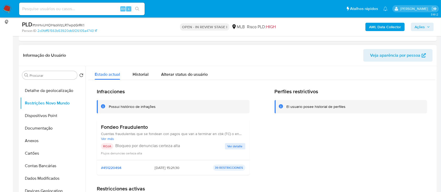
click at [233, 146] on span "Ver detalle" at bounding box center [235, 146] width 15 height 5
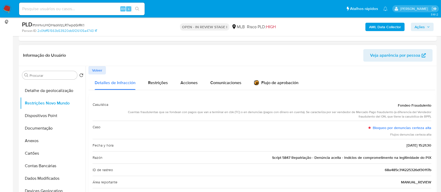
drag, startPoint x: 395, startPoint y: 104, endPoint x: 432, endPoint y: 143, distance: 53.3
click at [432, 143] on div "Casuística Fondeo Fraudulento Cuentas fraudulentas que se fondean con pagos que…" at bounding box center [261, 186] width 347 height 184
click at [381, 24] on b "AML Data Collector" at bounding box center [385, 27] width 32 height 8
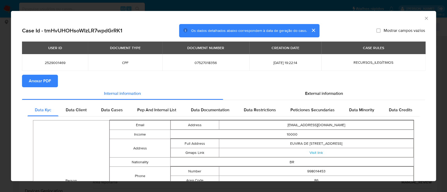
click at [40, 79] on span "Anexar PDF" at bounding box center [40, 81] width 22 height 12
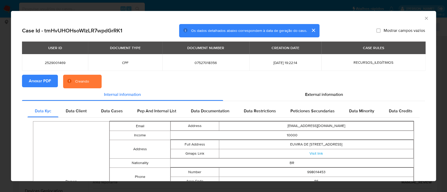
drag, startPoint x: 420, startPoint y: 18, endPoint x: 260, endPoint y: 46, distance: 161.8
click at [423, 18] on icon "Fechar a janela" at bounding box center [425, 18] width 5 height 5
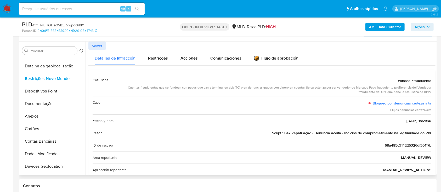
scroll to position [105, 0]
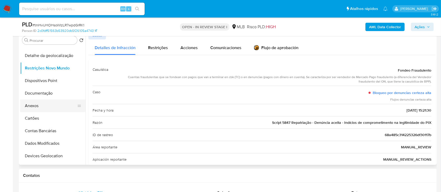
click at [40, 108] on button "Anexos" at bounding box center [50, 106] width 61 height 13
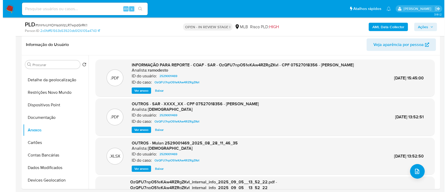
scroll to position [70, 0]
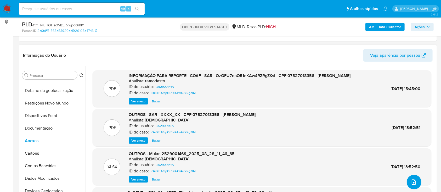
click at [415, 182] on button "upload-file" at bounding box center [414, 182] width 15 height 15
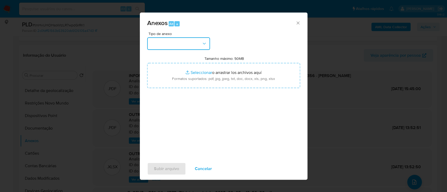
click at [178, 43] on button "button" at bounding box center [178, 43] width 63 height 13
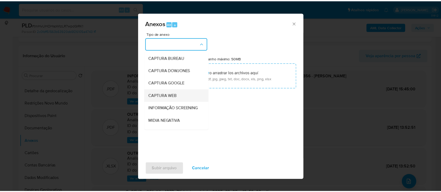
scroll to position [35, 0]
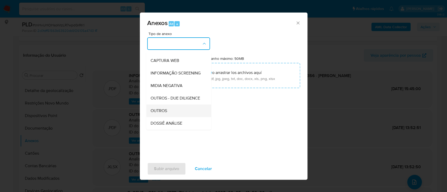
click at [167, 116] on div "OUTROS" at bounding box center [176, 111] width 53 height 13
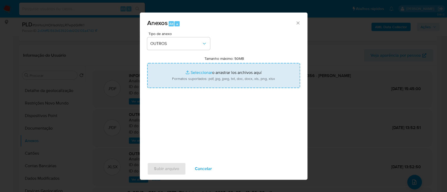
click at [199, 73] on input "Tamanho máximo: 50MB Seleccionar archivos" at bounding box center [223, 75] width 153 height 25
type input "C:\fakepath\Mulan 2529001469_2025_10_03_07_19_46.xlsx"
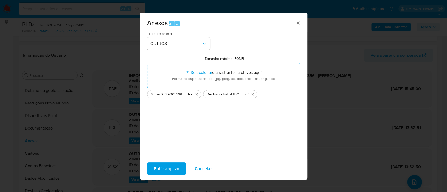
click at [169, 167] on span "Subir arquivo" at bounding box center [166, 169] width 25 height 12
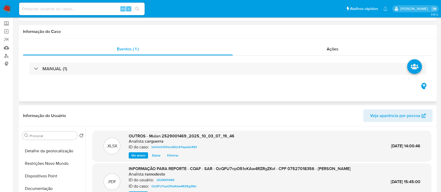
scroll to position [0, 0]
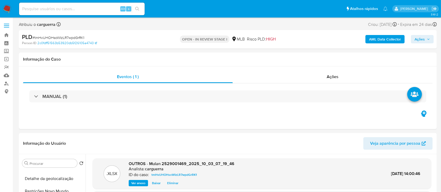
click at [428, 37] on span "Ações" at bounding box center [422, 39] width 15 height 7
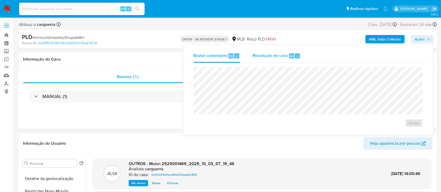
click at [267, 58] on span "Resolução do caso" at bounding box center [270, 56] width 35 height 6
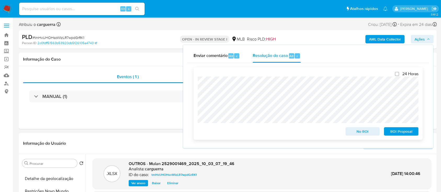
click at [396, 132] on span "ROI Proposal" at bounding box center [401, 131] width 27 height 7
click at [361, 134] on span "No ROI" at bounding box center [362, 131] width 27 height 7
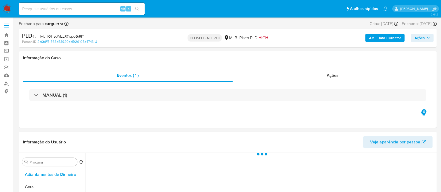
select select "10"
